Goal: Navigation & Orientation: Find specific page/section

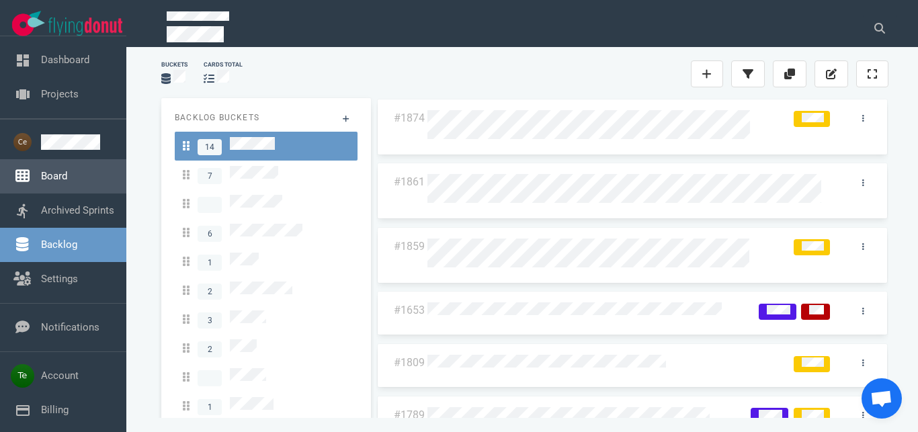
click at [57, 174] on link "Board" at bounding box center [54, 176] width 26 height 12
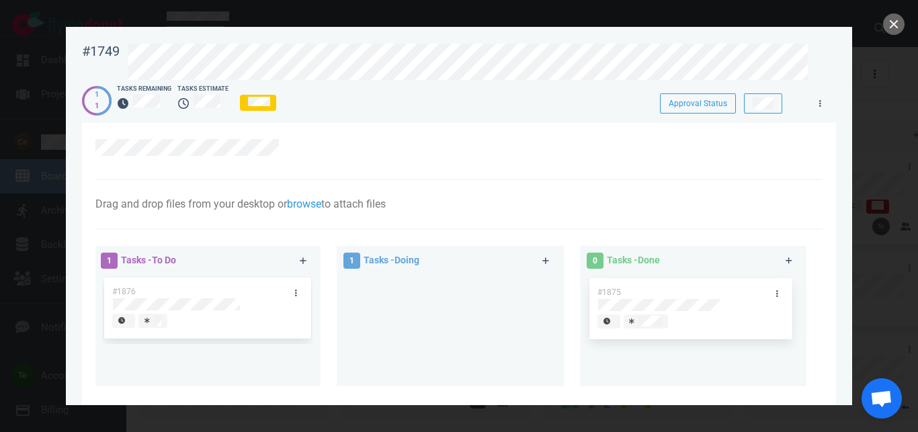
drag, startPoint x: 405, startPoint y: 289, endPoint x: 652, endPoint y: 289, distance: 246.7
click at [555, 289] on div "#1875" at bounding box center [450, 310] width 210 height 70
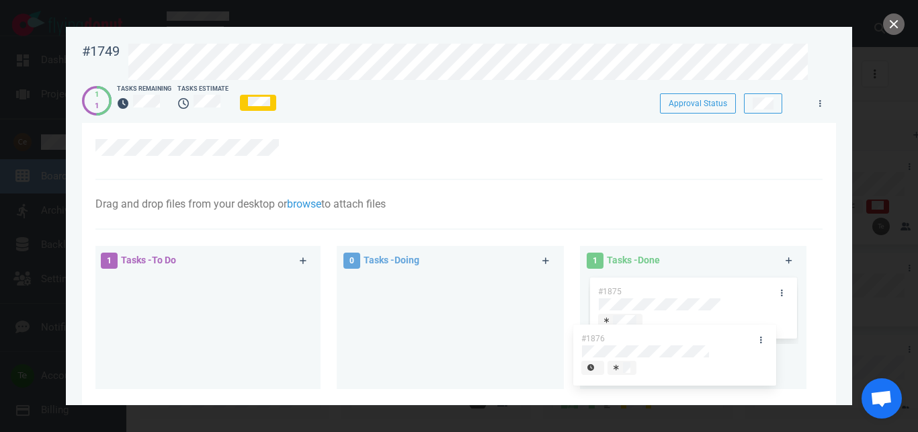
drag, startPoint x: 208, startPoint y: 287, endPoint x: 682, endPoint y: 331, distance: 476.7
click at [313, 333] on div "#1876" at bounding box center [207, 310] width 210 height 70
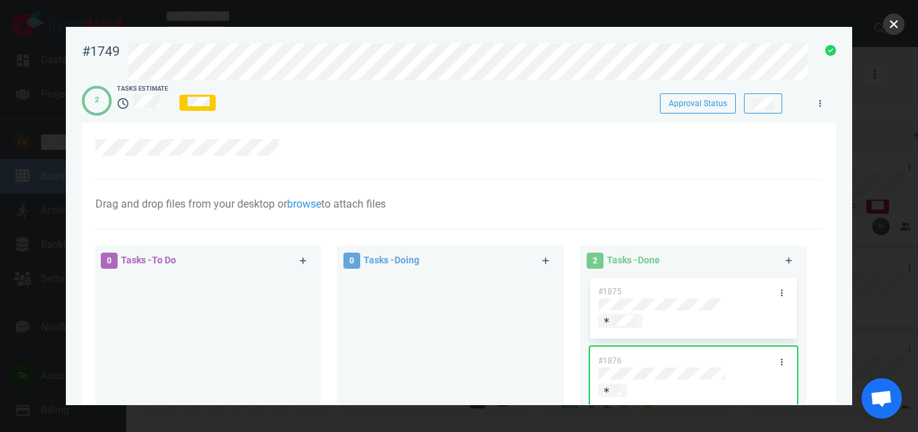
click at [895, 26] on button "close" at bounding box center [894, 24] width 22 height 22
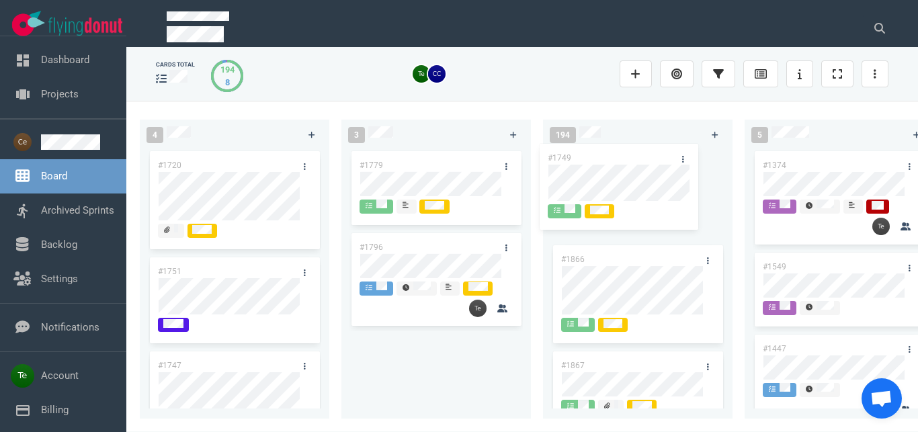
drag, startPoint x: 429, startPoint y: 161, endPoint x: 617, endPoint y: 154, distance: 188.4
click at [523, 154] on div "#1749" at bounding box center [436, 196] width 173 height 94
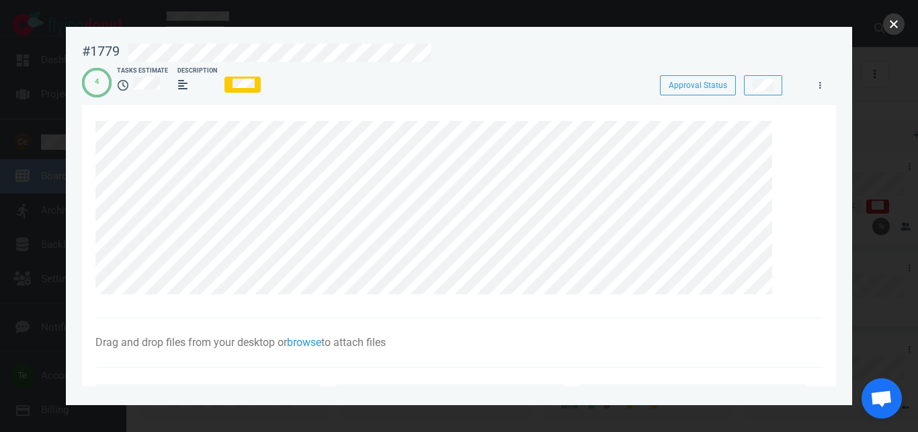
click at [888, 28] on button "close" at bounding box center [894, 24] width 22 height 22
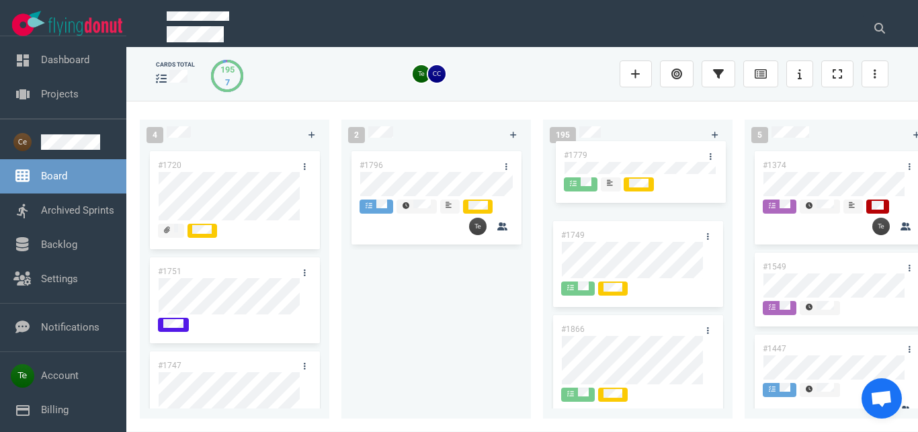
drag, startPoint x: 410, startPoint y: 159, endPoint x: 613, endPoint y: 147, distance: 203.4
click at [523, 149] on div "#1779" at bounding box center [436, 184] width 173 height 70
